Goal: Transaction & Acquisition: Purchase product/service

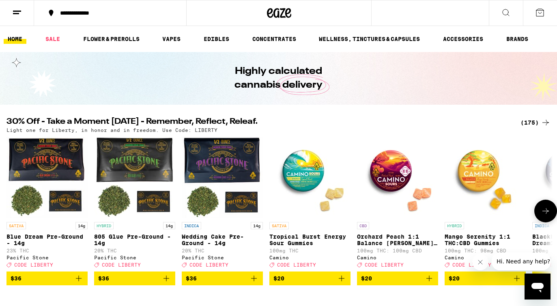
click at [552, 217] on button at bounding box center [546, 211] width 23 height 23
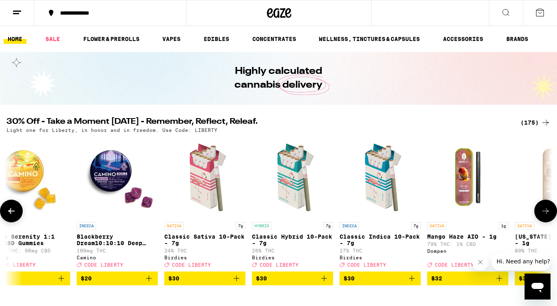
click at [552, 217] on button at bounding box center [546, 211] width 23 height 23
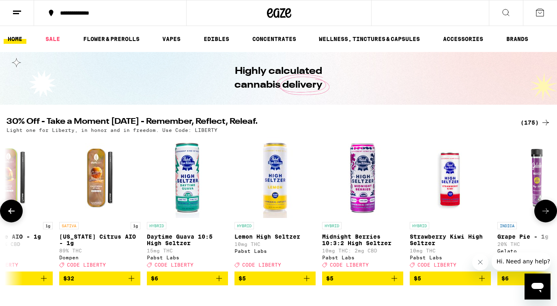
click at [552, 217] on button at bounding box center [546, 211] width 23 height 23
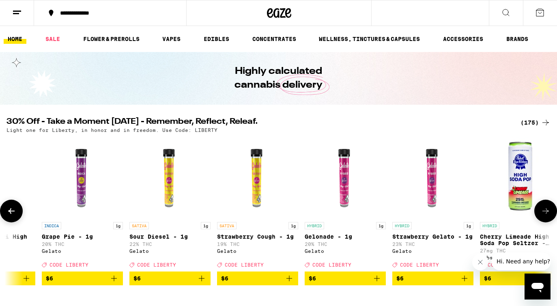
click at [552, 217] on button at bounding box center [546, 211] width 23 height 23
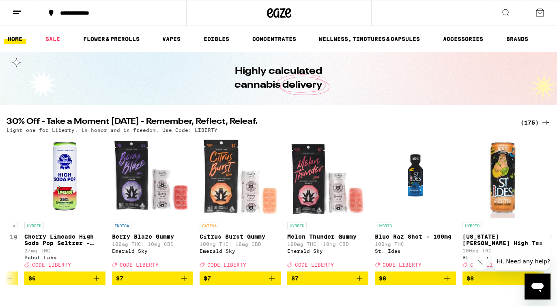
click at [536, 123] on div "(175)" at bounding box center [536, 123] width 30 height 10
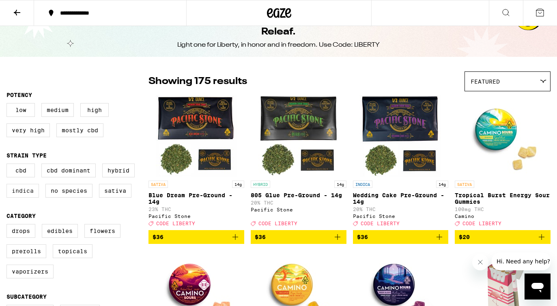
scroll to position [28, 0]
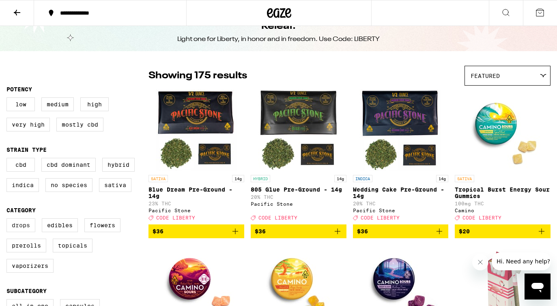
click at [22, 232] on label "Drops" at bounding box center [20, 225] width 29 height 14
click at [9, 220] on input "Drops" at bounding box center [8, 220] width 0 height 0
checkbox input "true"
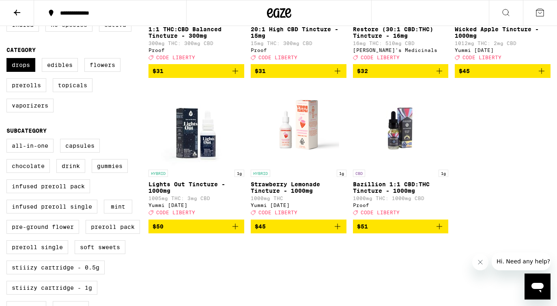
scroll to position [199, 0]
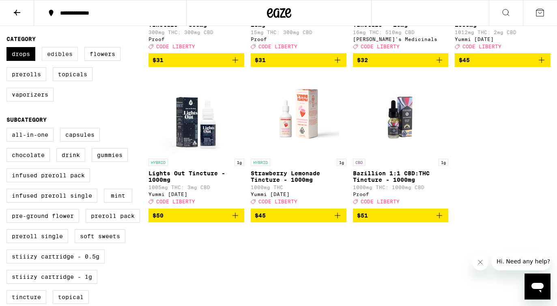
click at [61, 61] on label "Edibles" at bounding box center [60, 54] width 36 height 14
click at [9, 49] on input "Edibles" at bounding box center [8, 48] width 0 height 0
checkbox input "true"
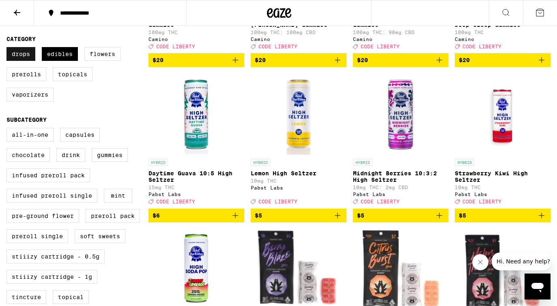
click at [24, 61] on label "Drops" at bounding box center [20, 54] width 29 height 14
click at [9, 49] on input "Drops" at bounding box center [8, 48] width 0 height 0
checkbox input "false"
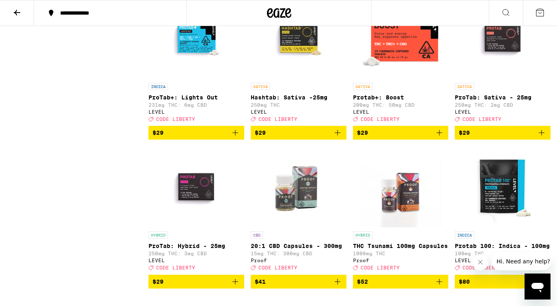
scroll to position [3074, 0]
